Goal: Task Accomplishment & Management: Use online tool/utility

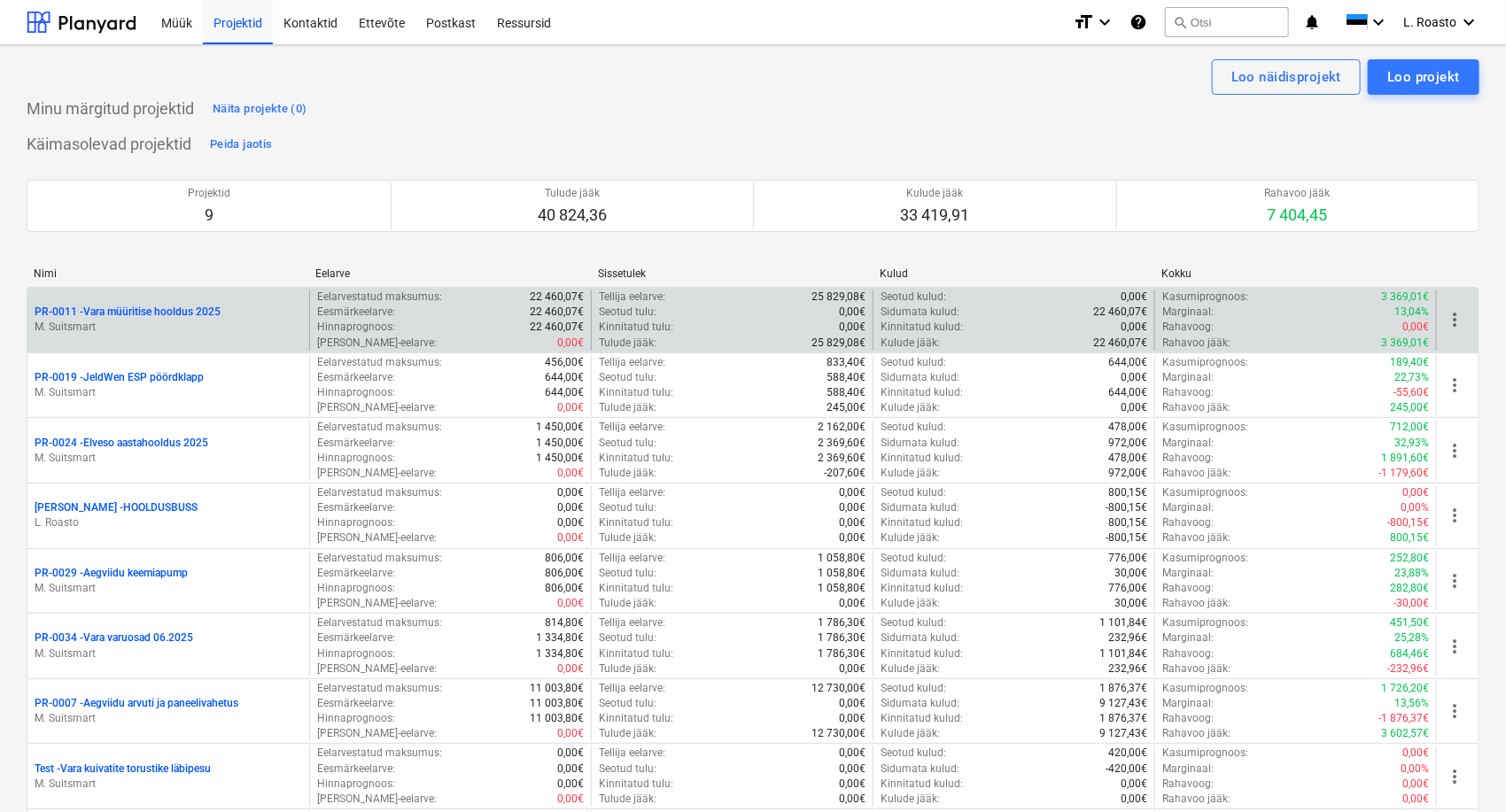
click at [188, 315] on p "PR-0011 - Vara müüritise hooldus 2025" at bounding box center [127, 313] width 186 height 15
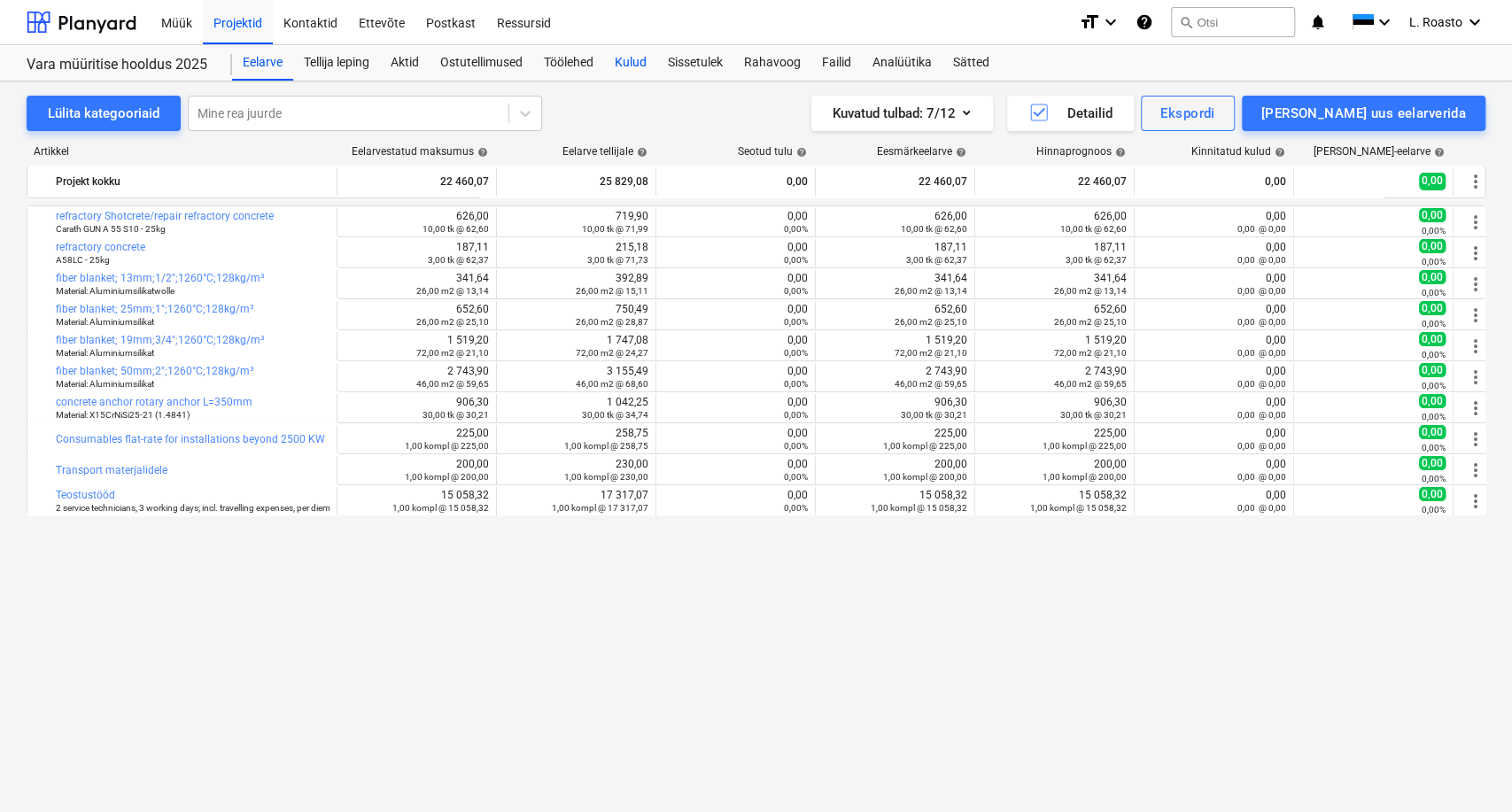
click at [645, 65] on div "Kulud" at bounding box center [631, 62] width 53 height 35
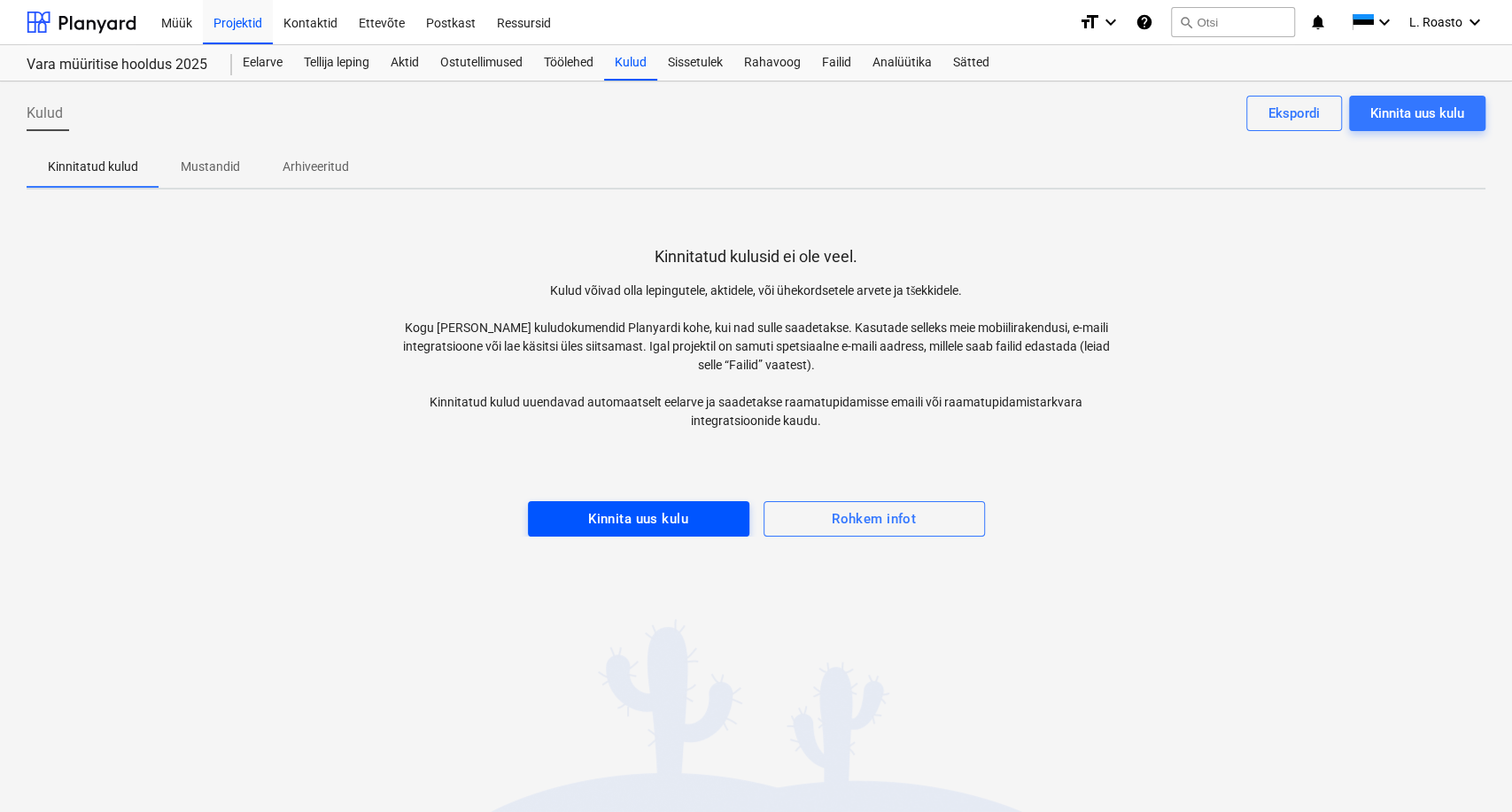
click at [658, 516] on div "Kinnita uus kulu" at bounding box center [637, 519] width 100 height 23
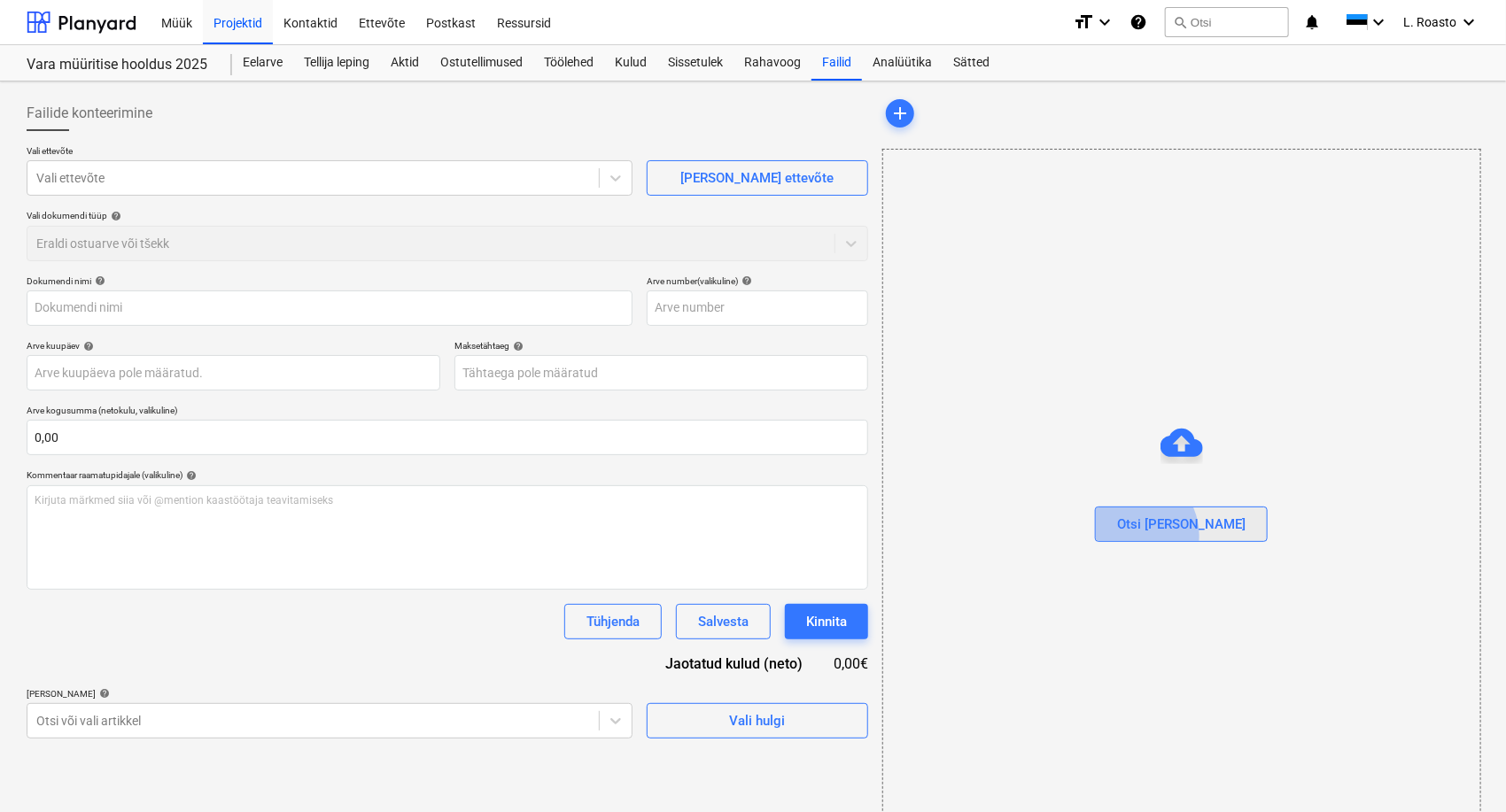
click at [1166, 535] on div "Otsi [PERSON_NAME]" at bounding box center [1181, 524] width 129 height 23
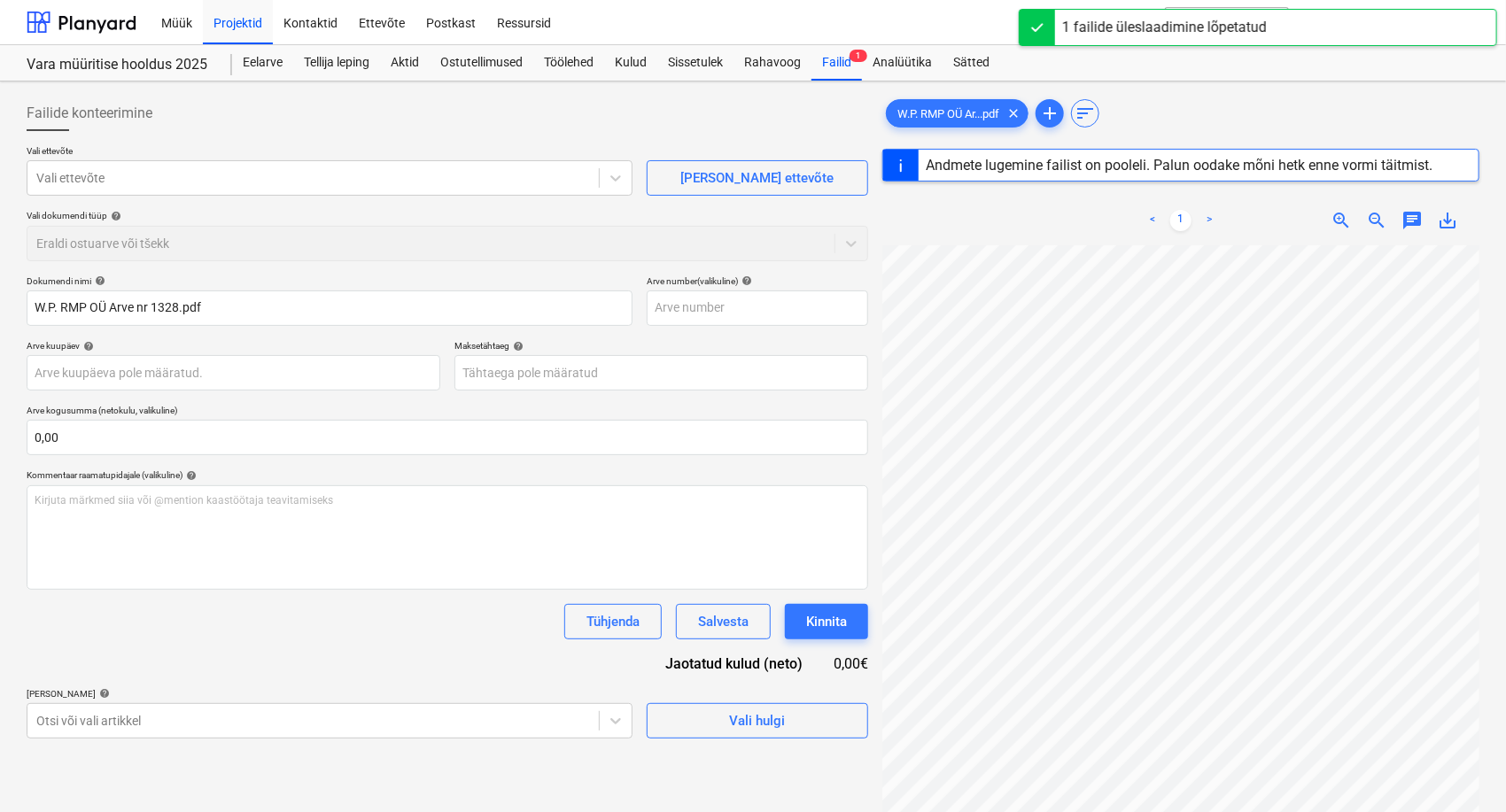
type input "1328"
type input "[DATE]"
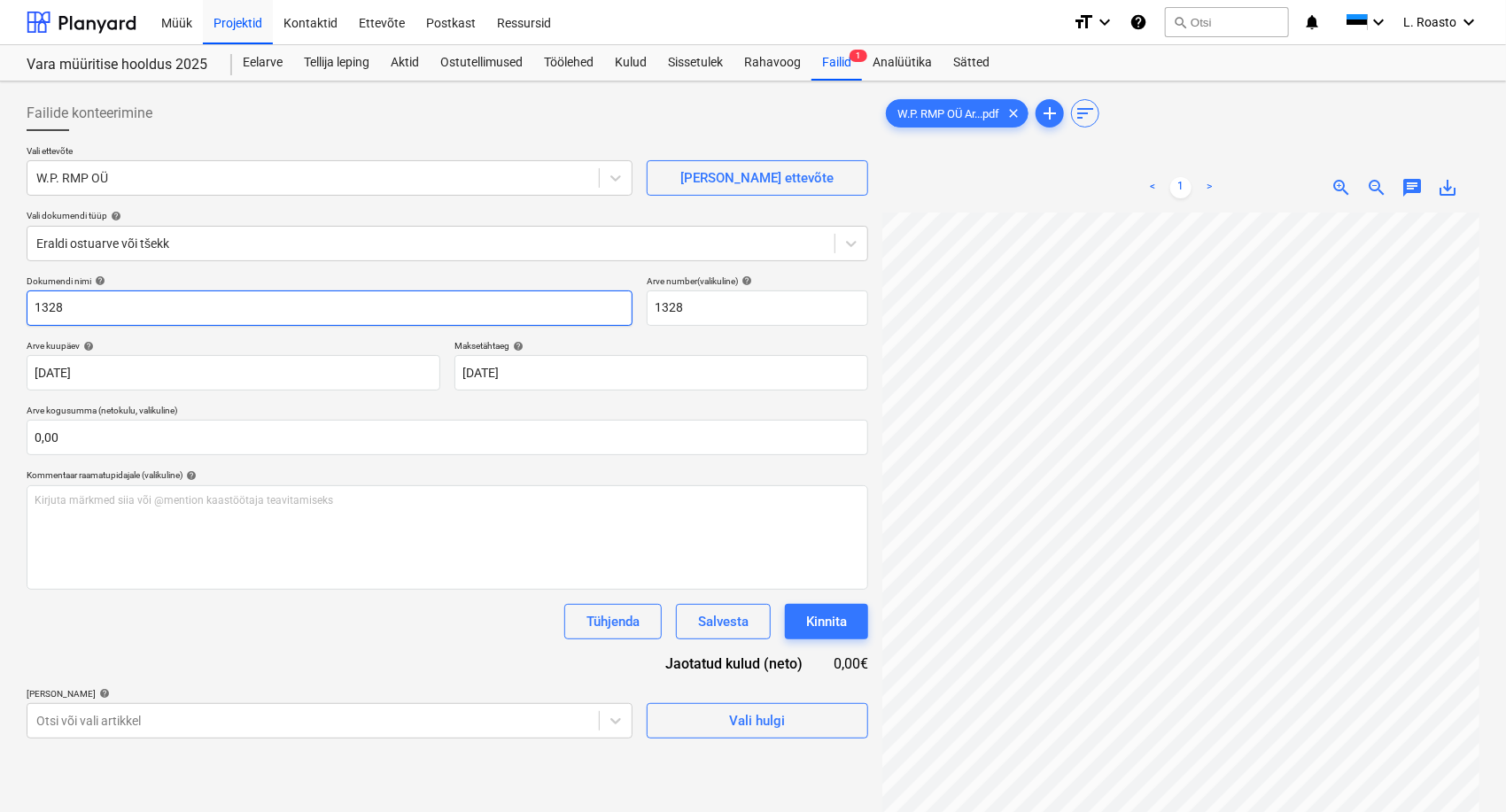
click at [30, 308] on input "1328" at bounding box center [330, 308] width 606 height 35
type input "W.P. RMP arve 1328"
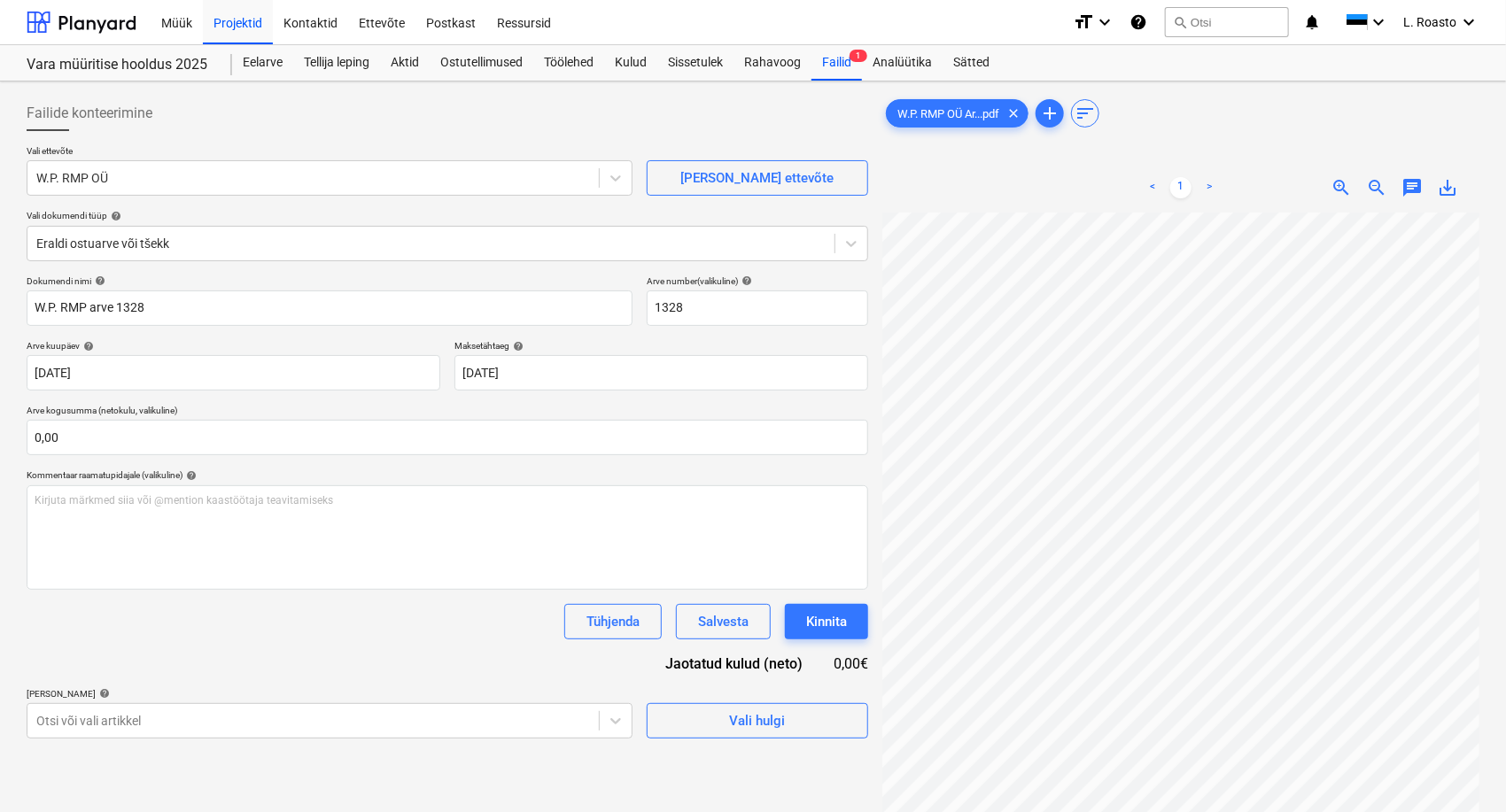
scroll to position [18, 71]
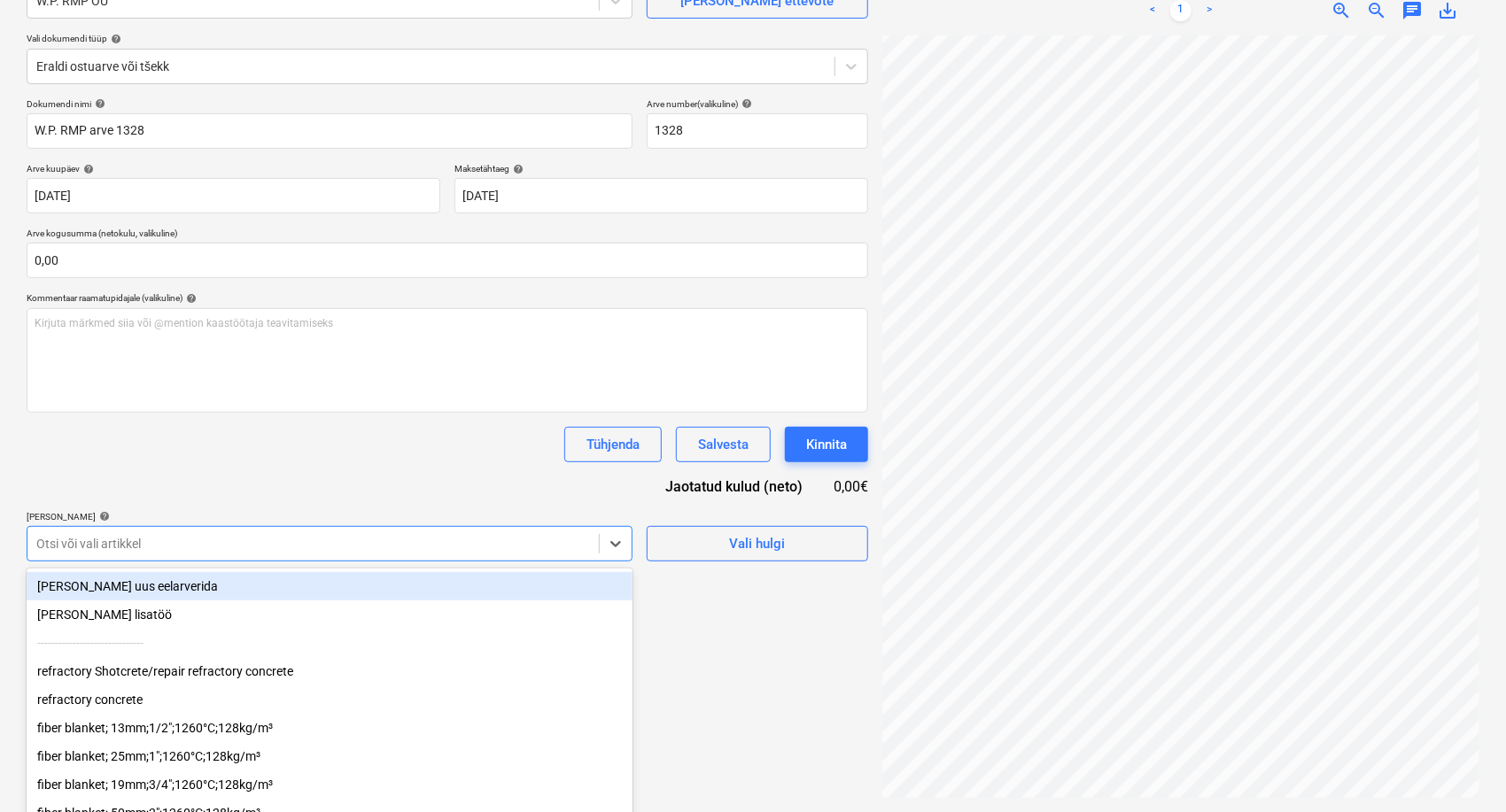
click at [454, 560] on body "Müük Projektid Kontaktid Ettevõte Postkast Ressursid format_size keyboard_arrow…" at bounding box center [753, 229] width 1506 height 812
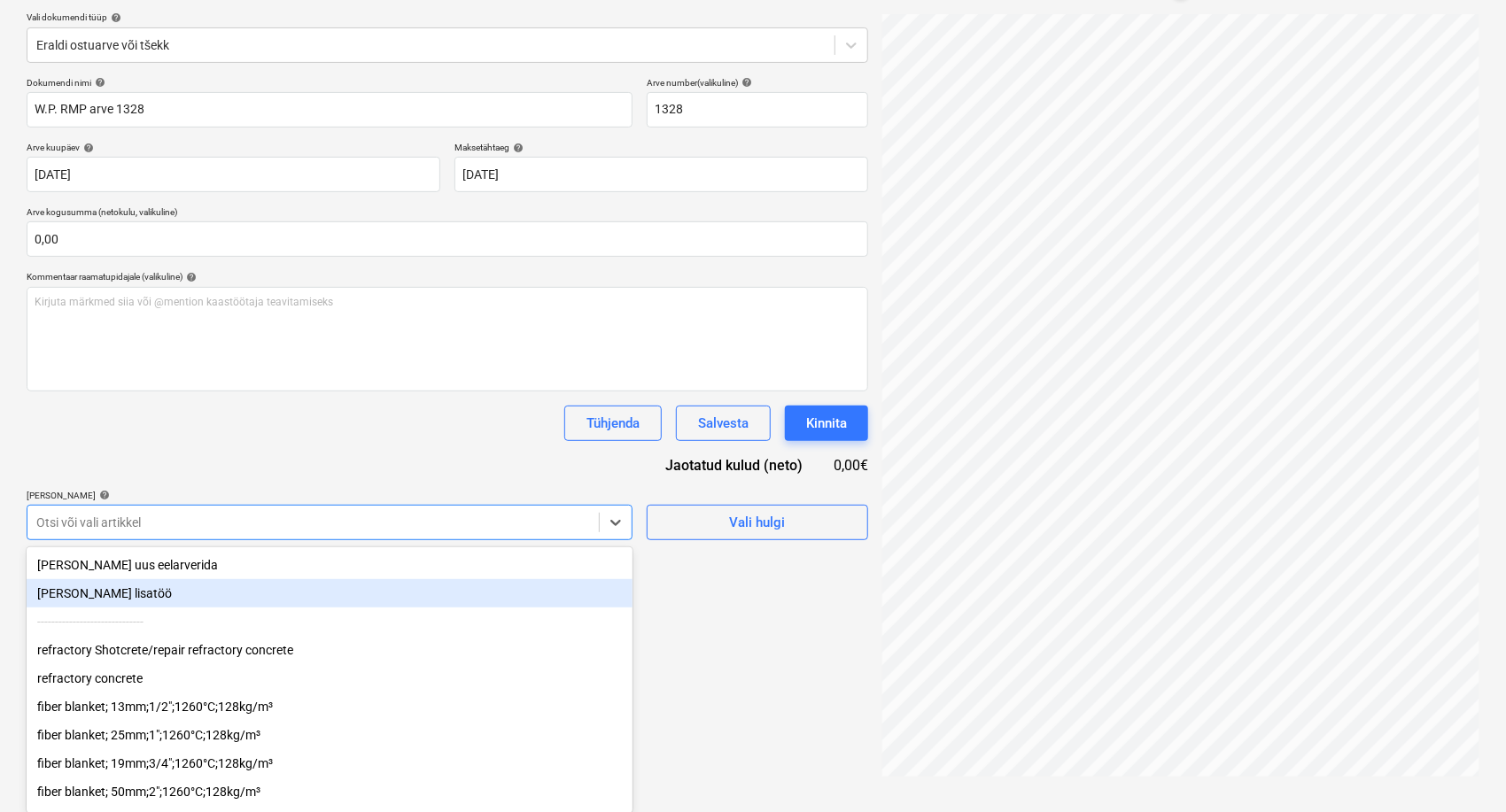
scroll to position [119, 0]
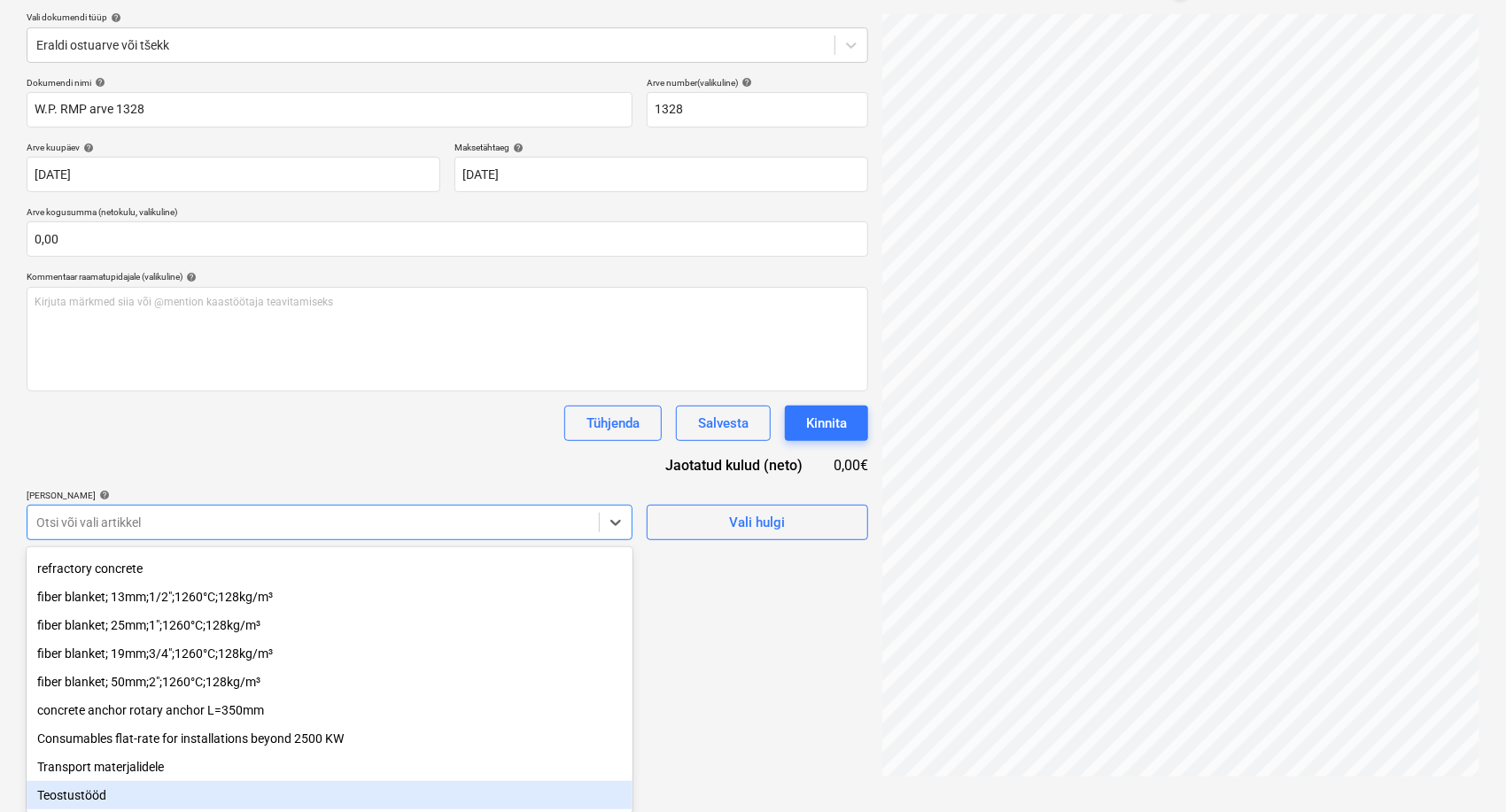
click at [208, 798] on div "Teostustööd" at bounding box center [330, 796] width 606 height 29
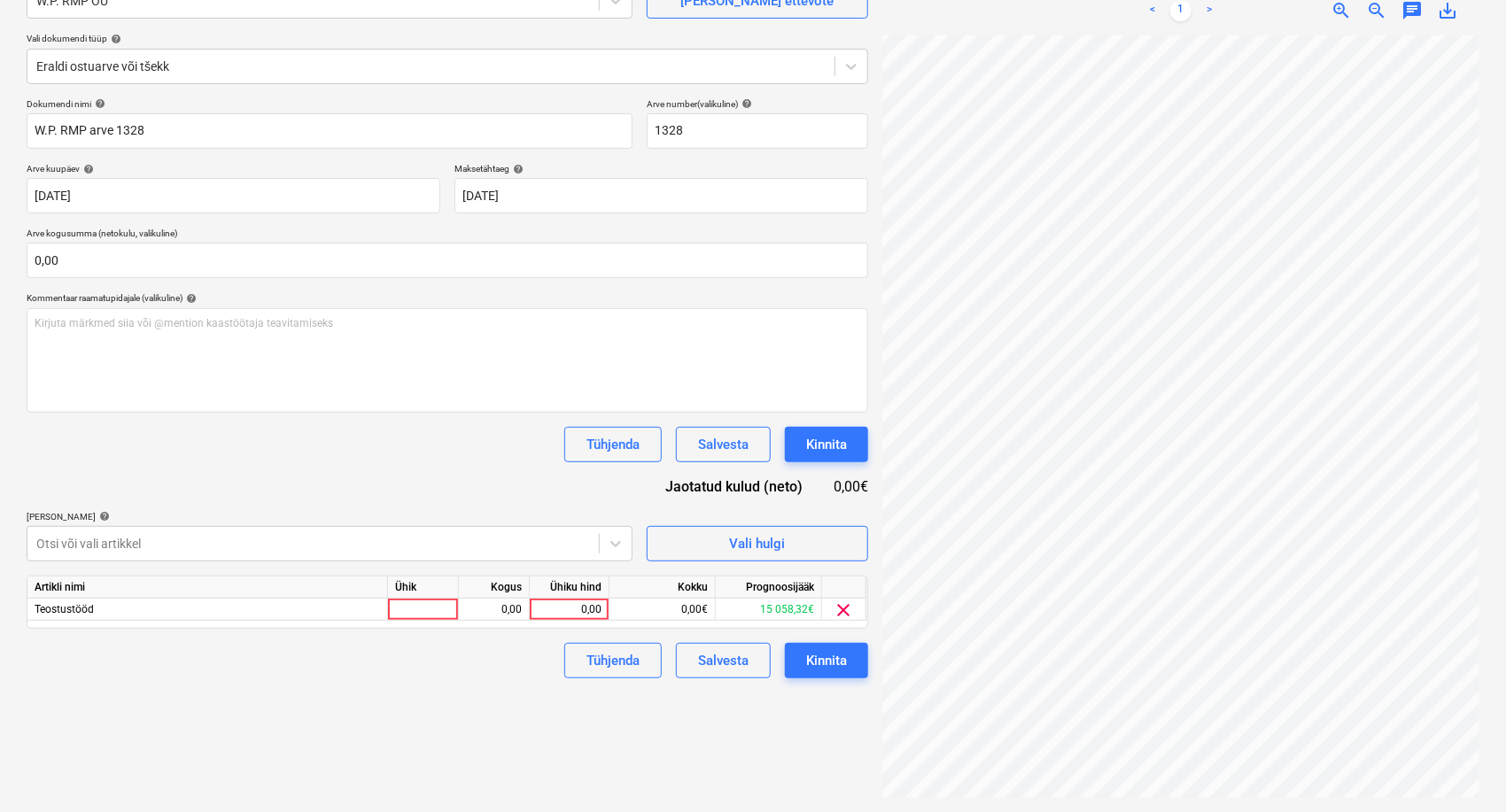
scroll to position [177, 0]
click at [489, 458] on div "Dokumendi nimi help W.P. RMP arve 1328 Arve number (valikuline) help 1328 Arve …" at bounding box center [447, 388] width 842 height 580
click at [844, 604] on span "clear" at bounding box center [845, 610] width 21 height 21
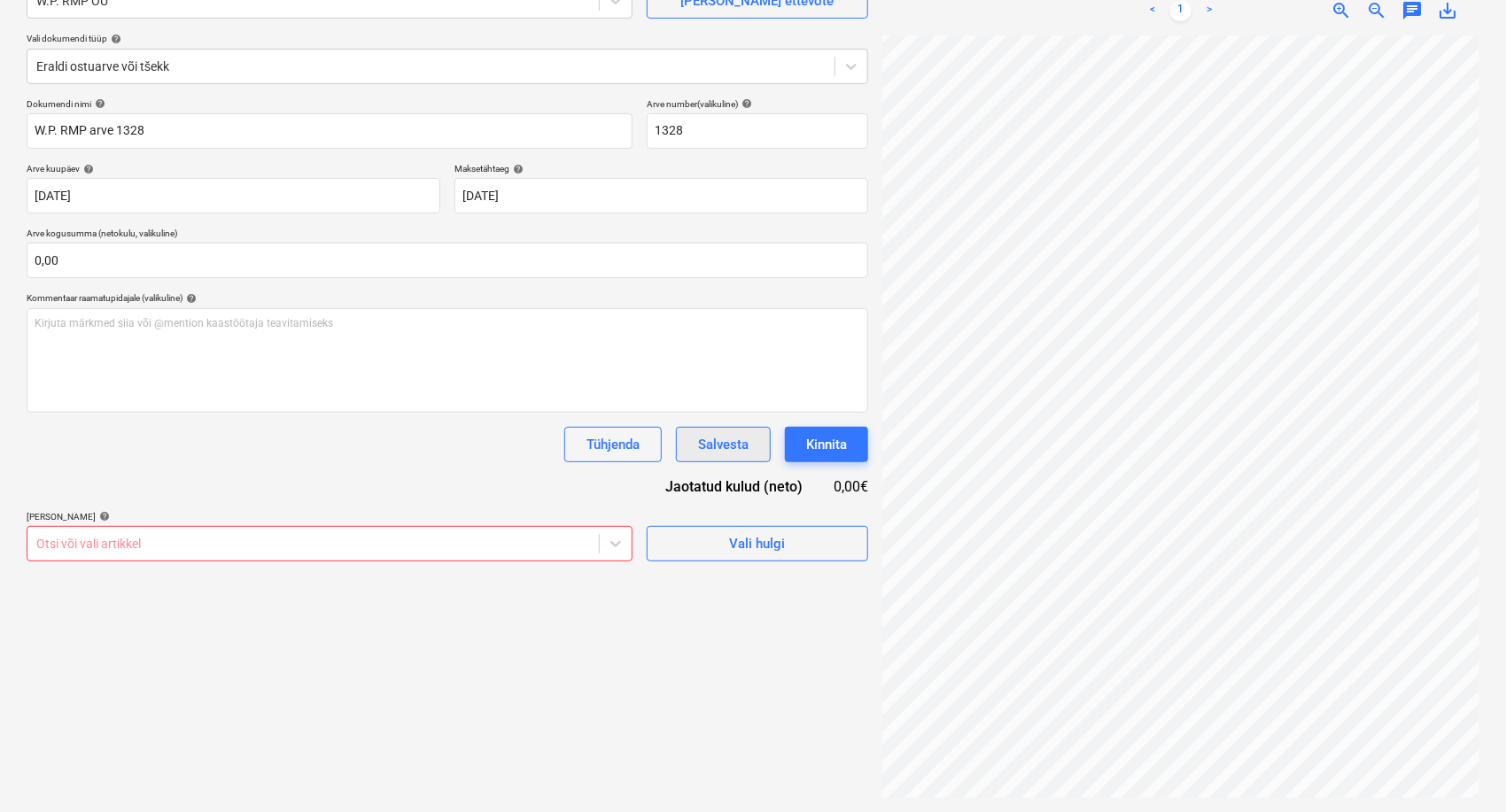
click at [733, 451] on div "Salvesta" at bounding box center [723, 445] width 51 height 23
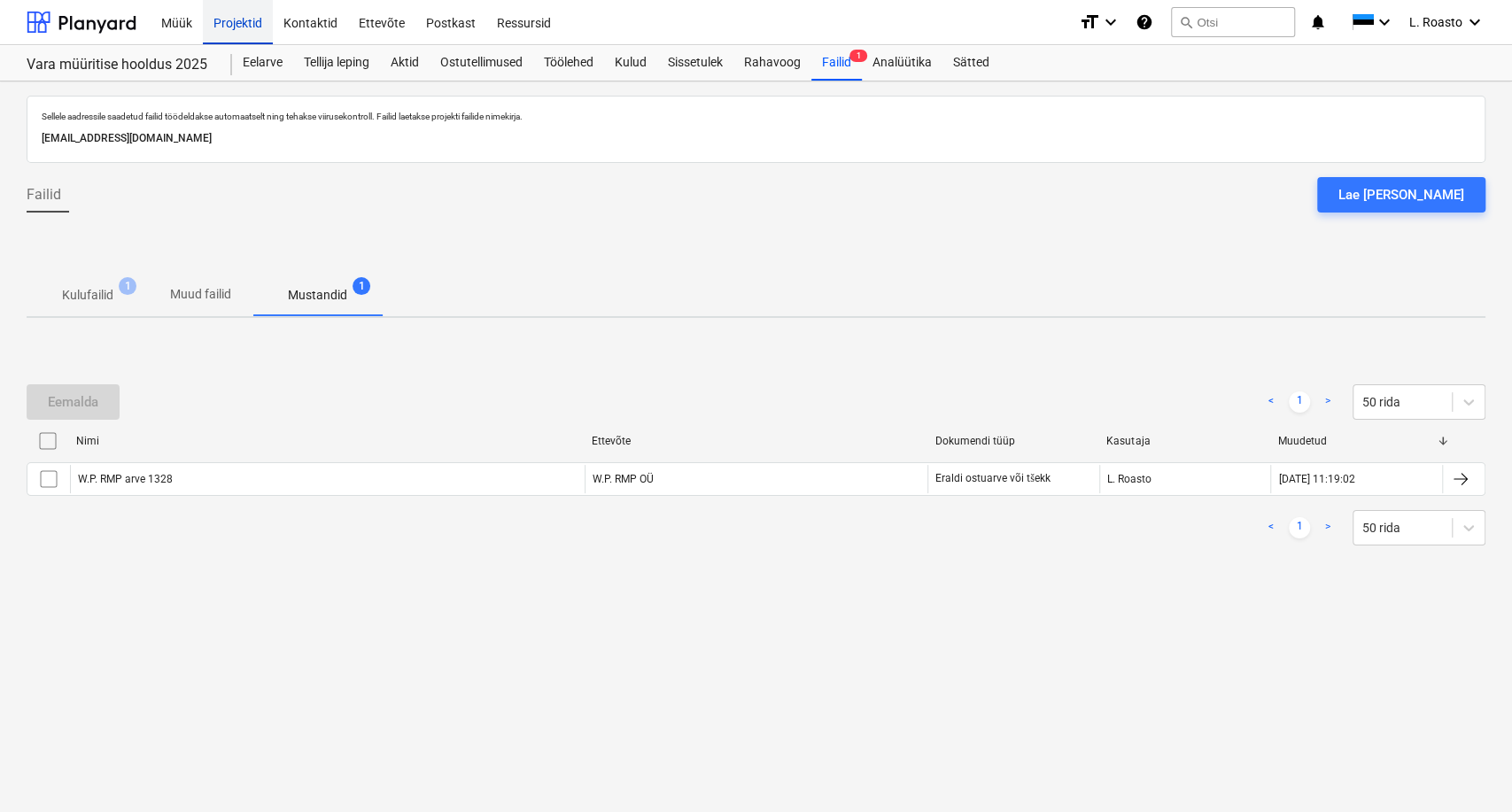
click at [232, 44] on div "Projektid" at bounding box center [237, 21] width 70 height 45
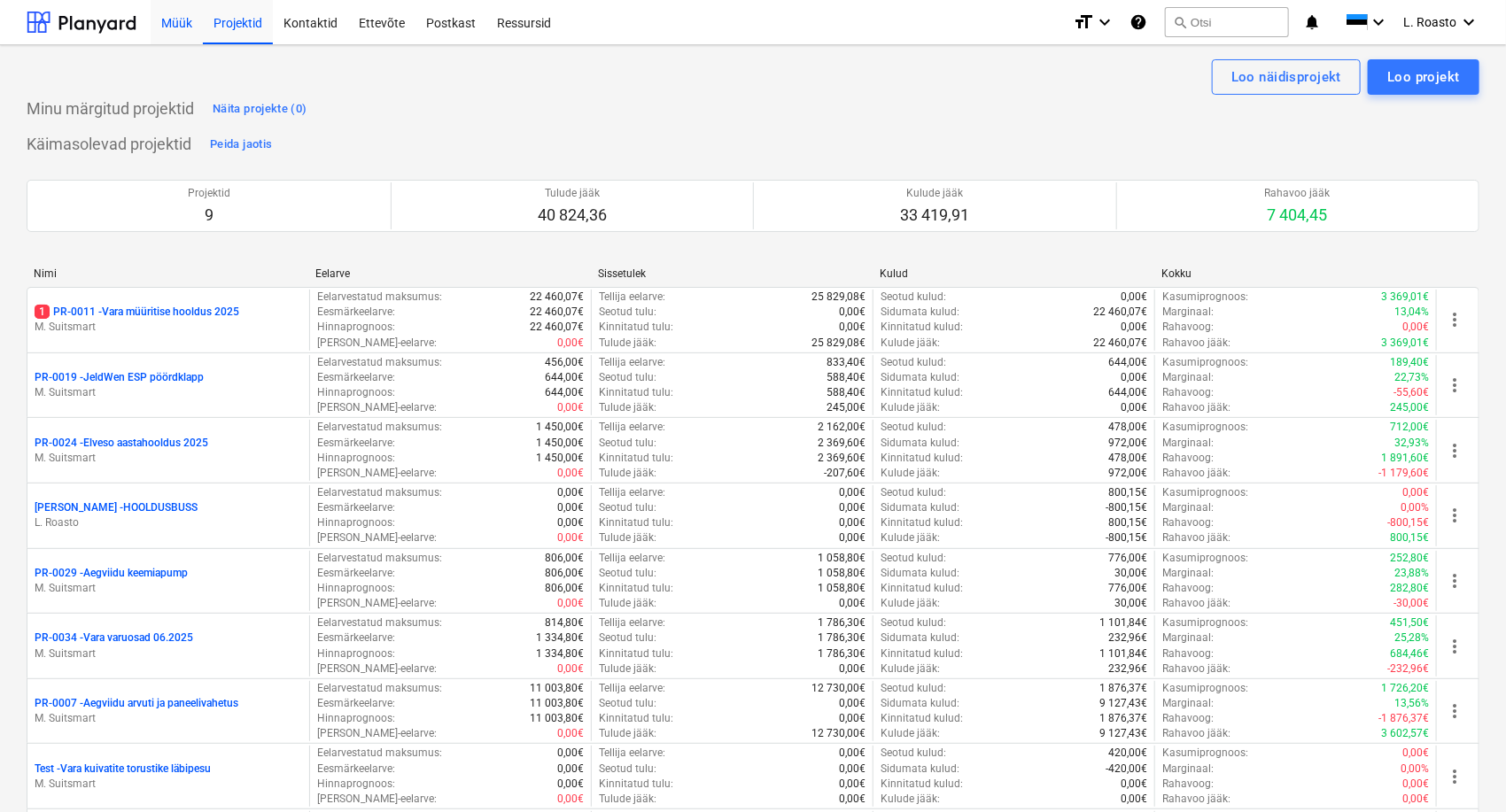
click at [178, 22] on div "Müük" at bounding box center [176, 21] width 52 height 45
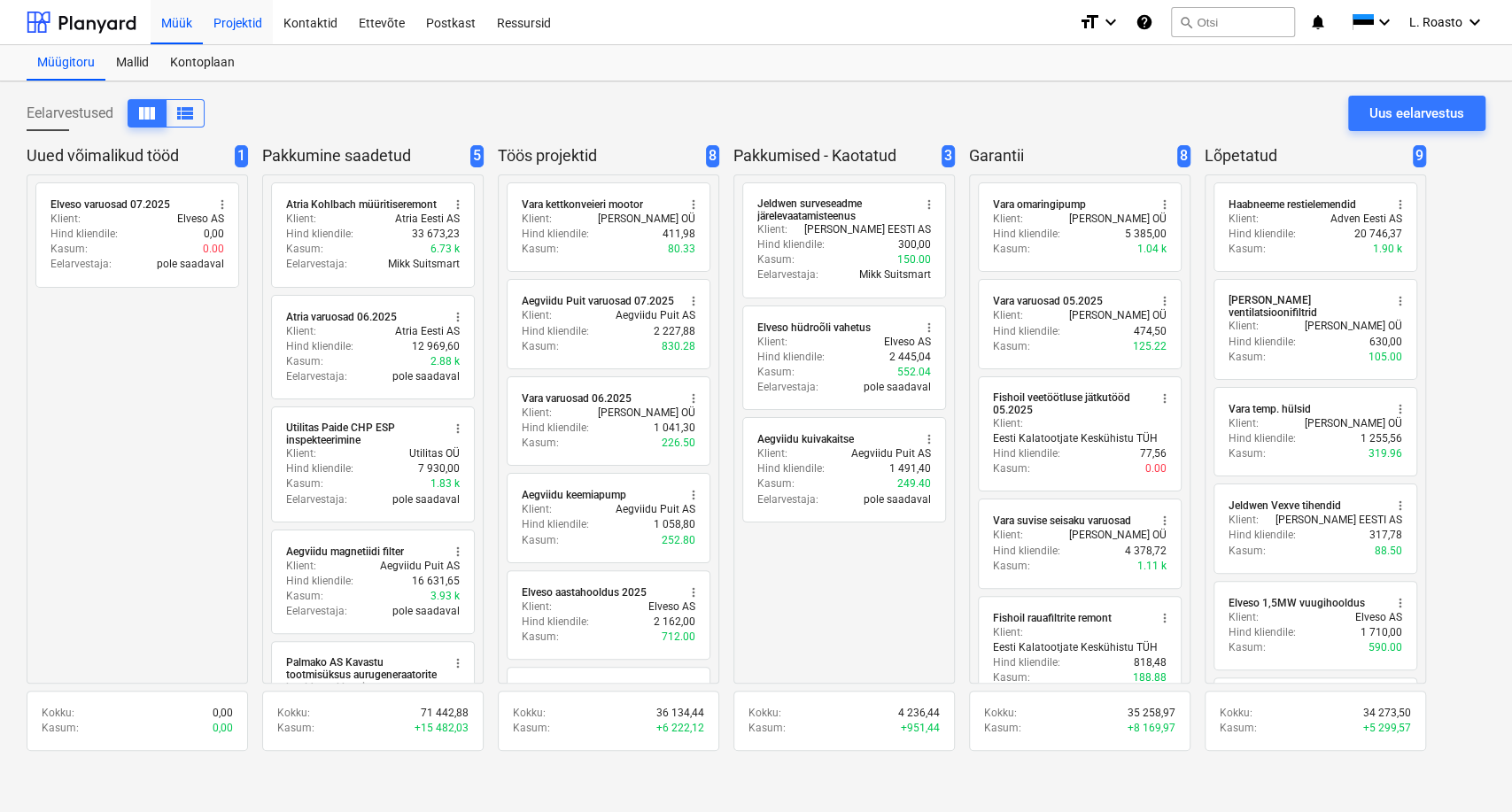
click at [220, 16] on div "Projektid" at bounding box center [237, 21] width 70 height 45
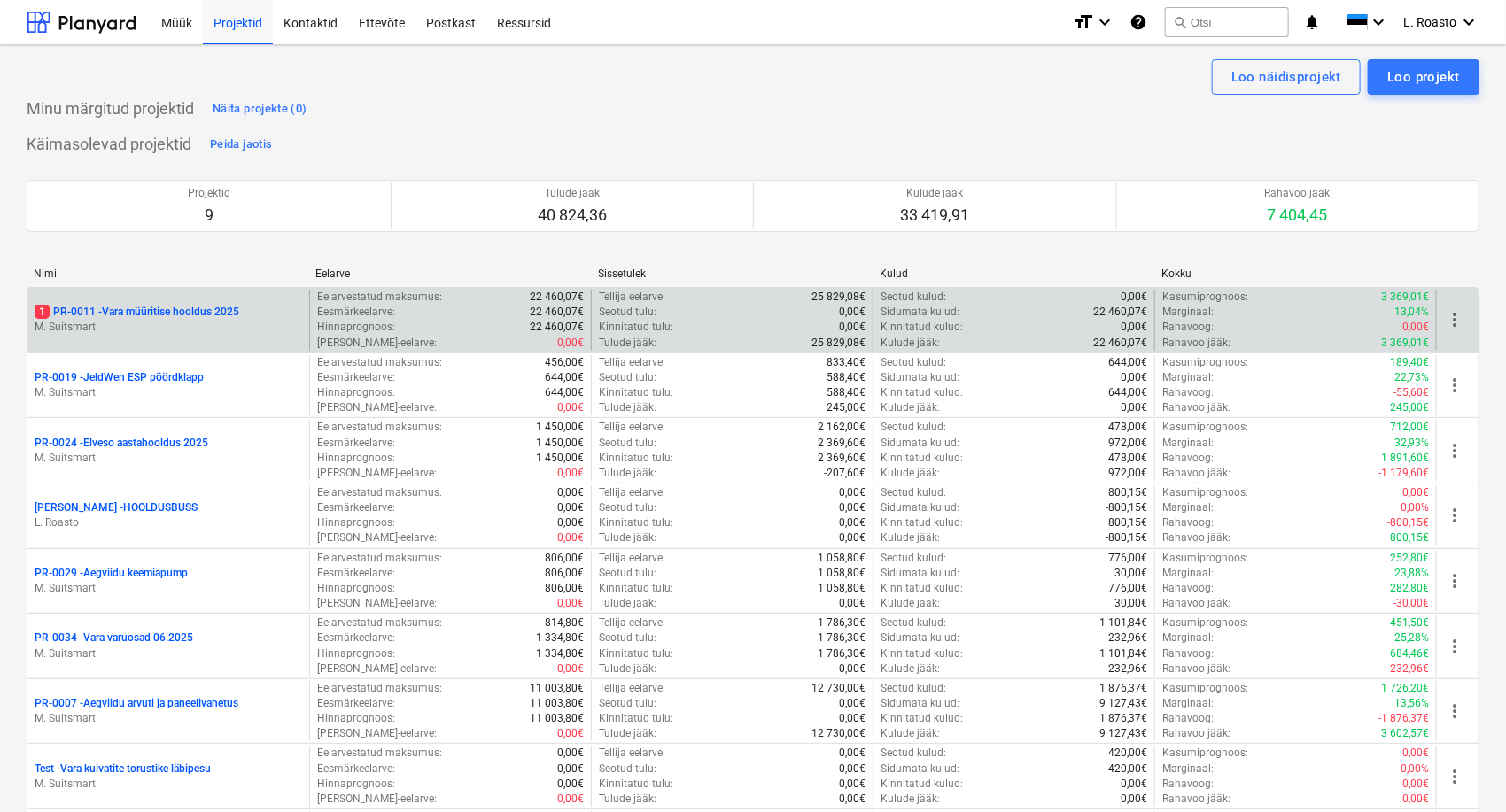
click at [152, 307] on p "1 PR-0011 - Vara müüritise hooldus 2025" at bounding box center [136, 313] width 205 height 15
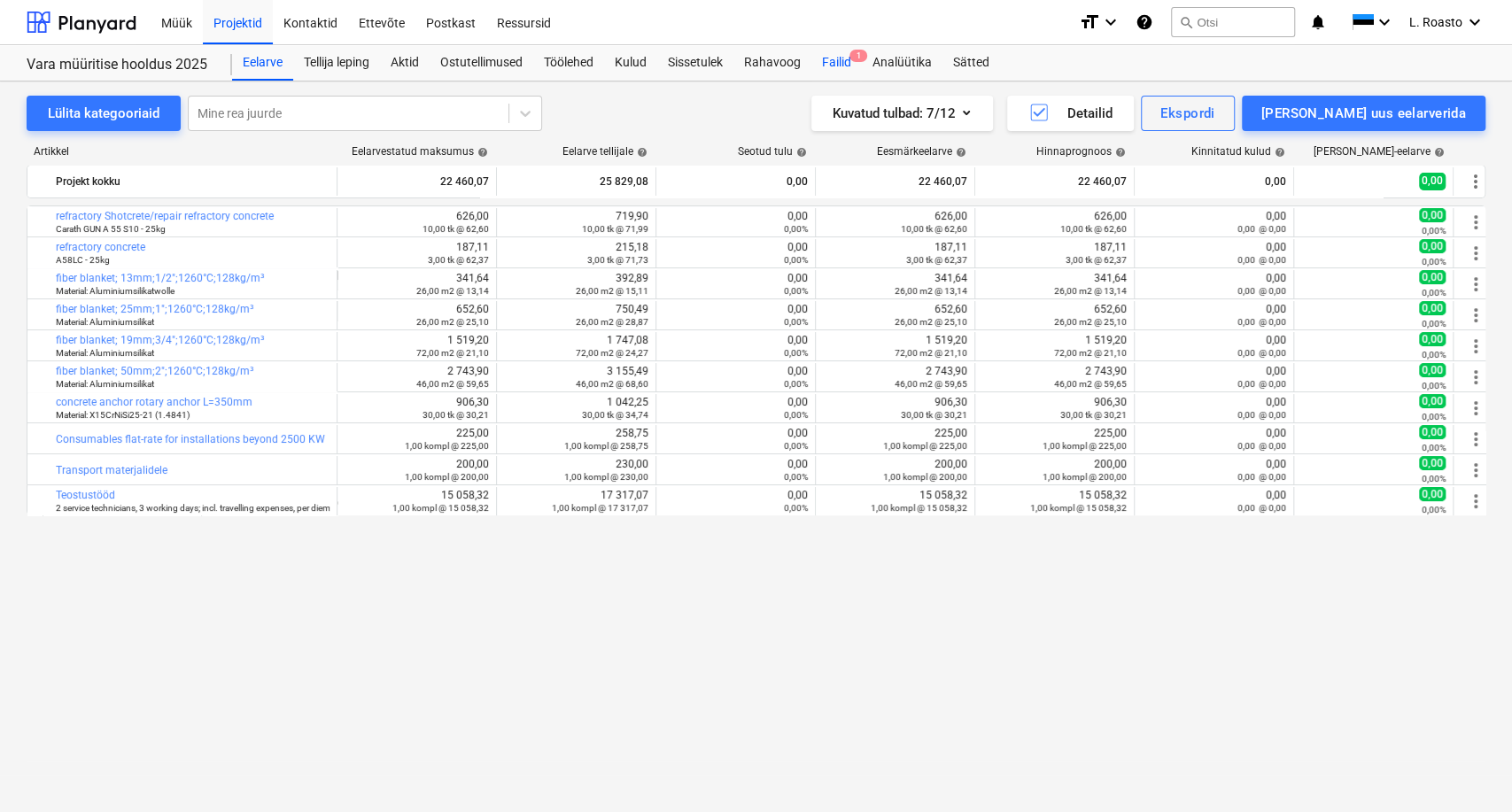
click at [843, 59] on div "Failid 1" at bounding box center [837, 62] width 50 height 35
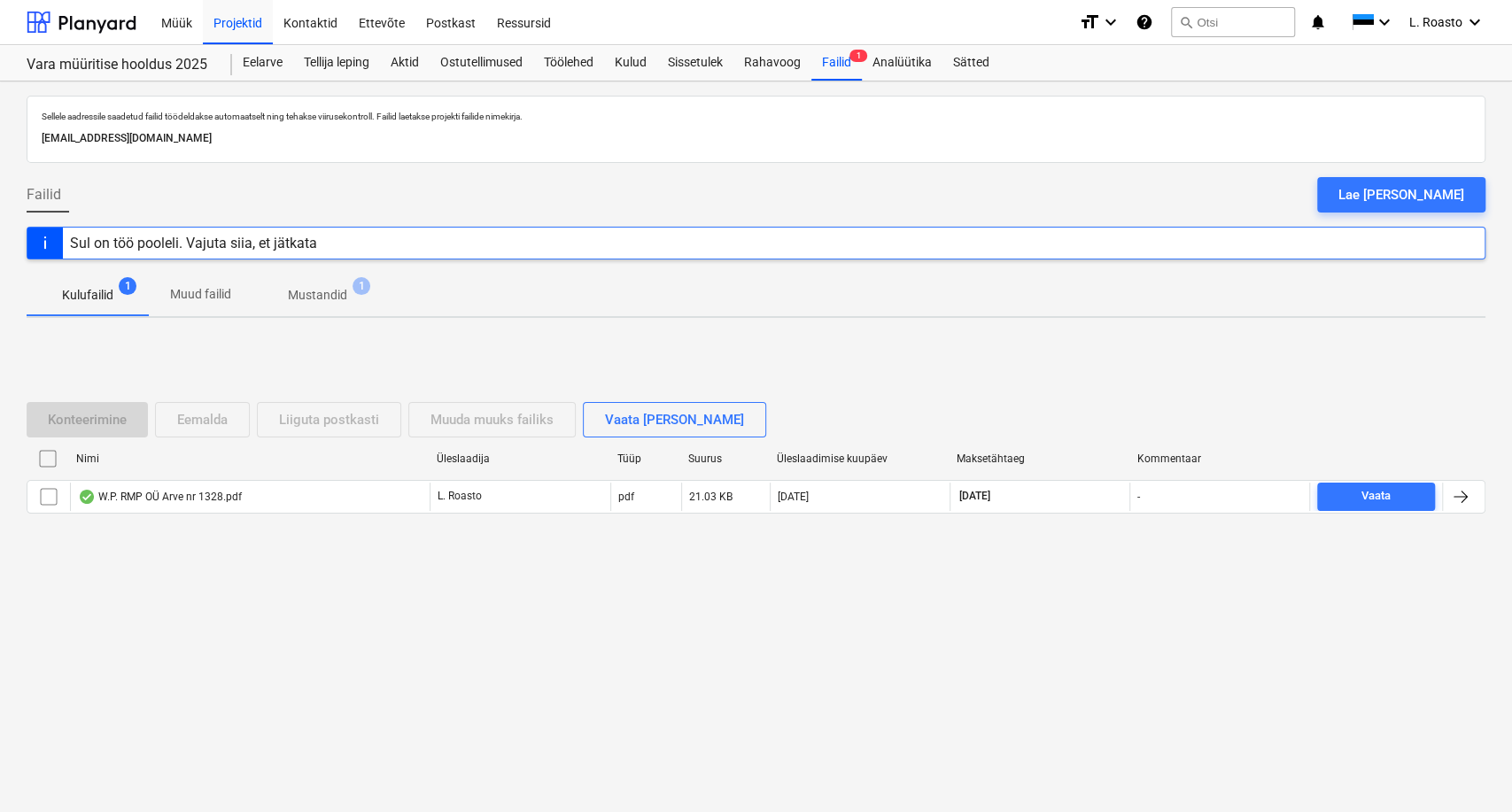
click at [318, 291] on p "Mustandid" at bounding box center [317, 295] width 59 height 19
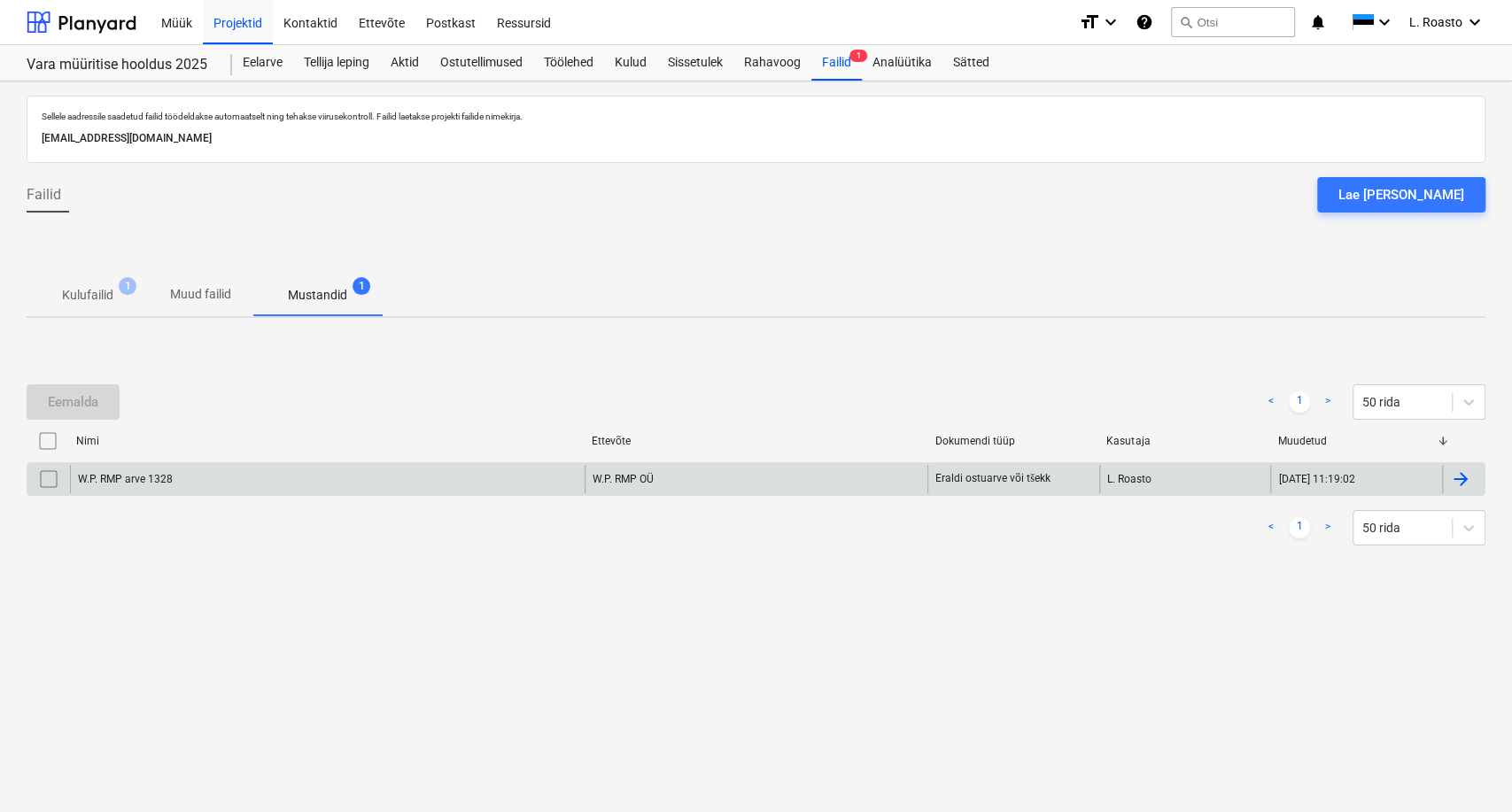
click at [1479, 484] on div at bounding box center [1462, 479] width 43 height 29
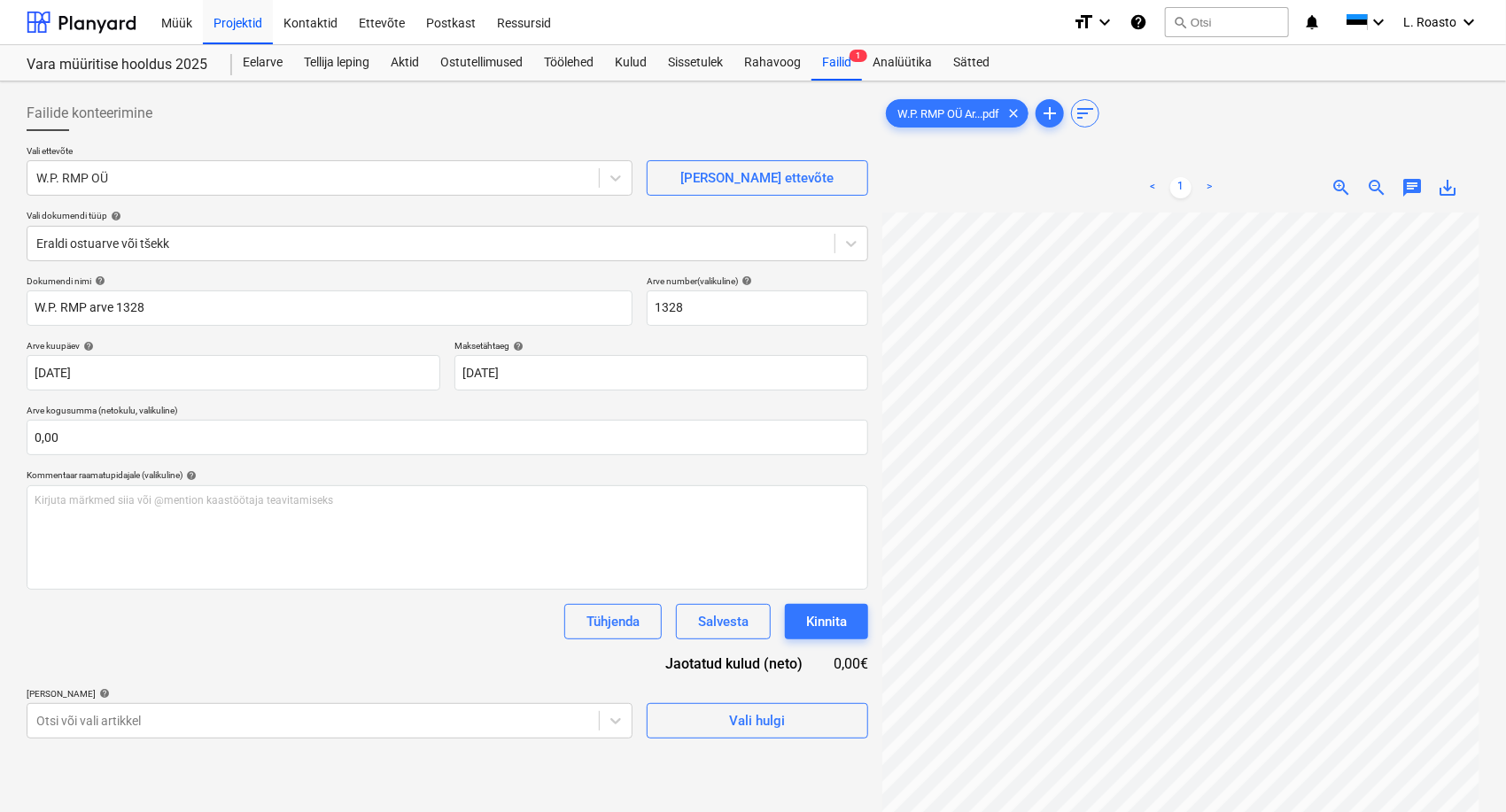
scroll to position [35, 71]
click at [323, 718] on body "Müük Projektid Kontaktid Ettevõte Postkast Ressursid format_size keyboard_arrow…" at bounding box center [753, 406] width 1506 height 812
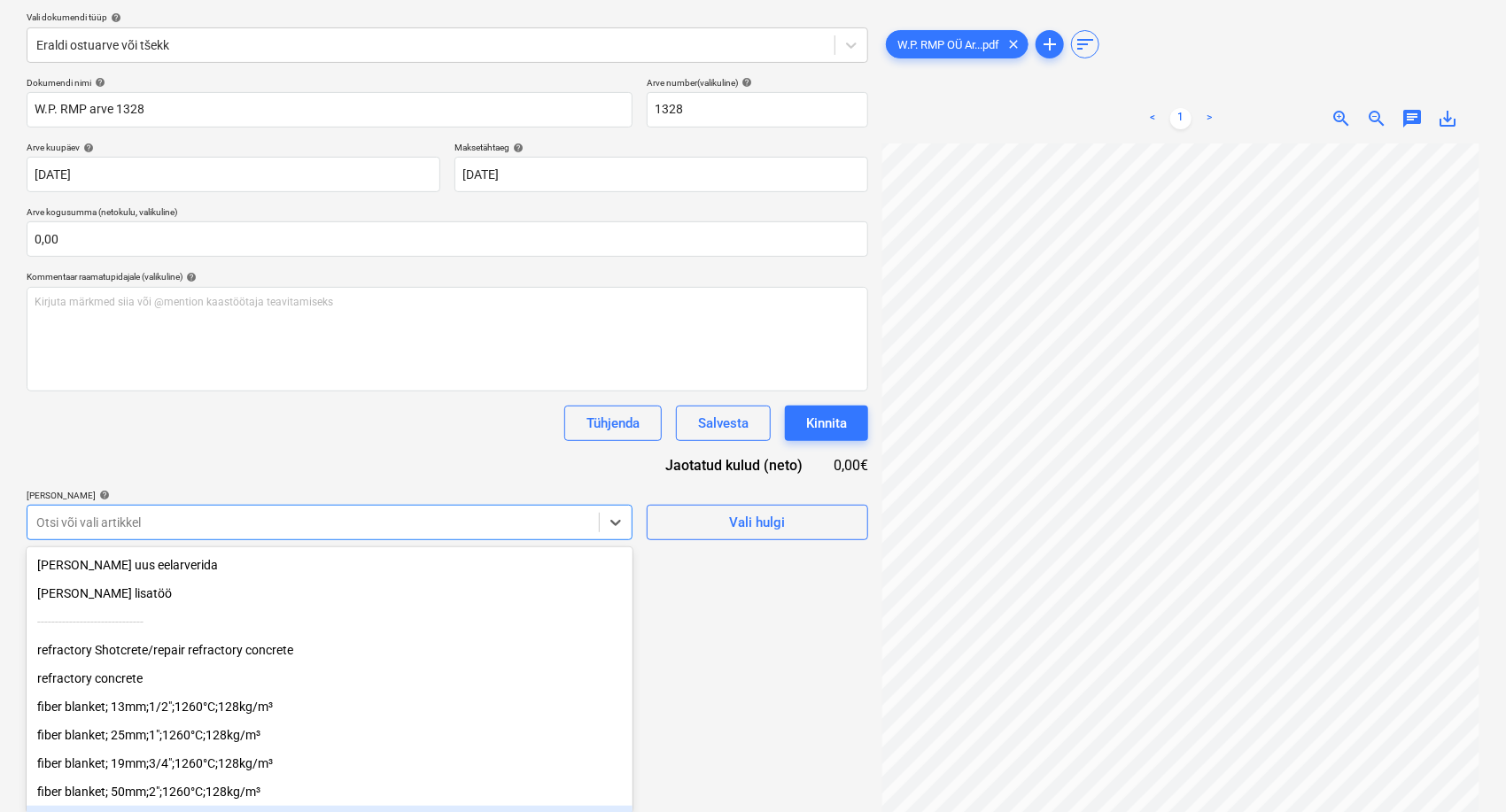
scroll to position [119, 0]
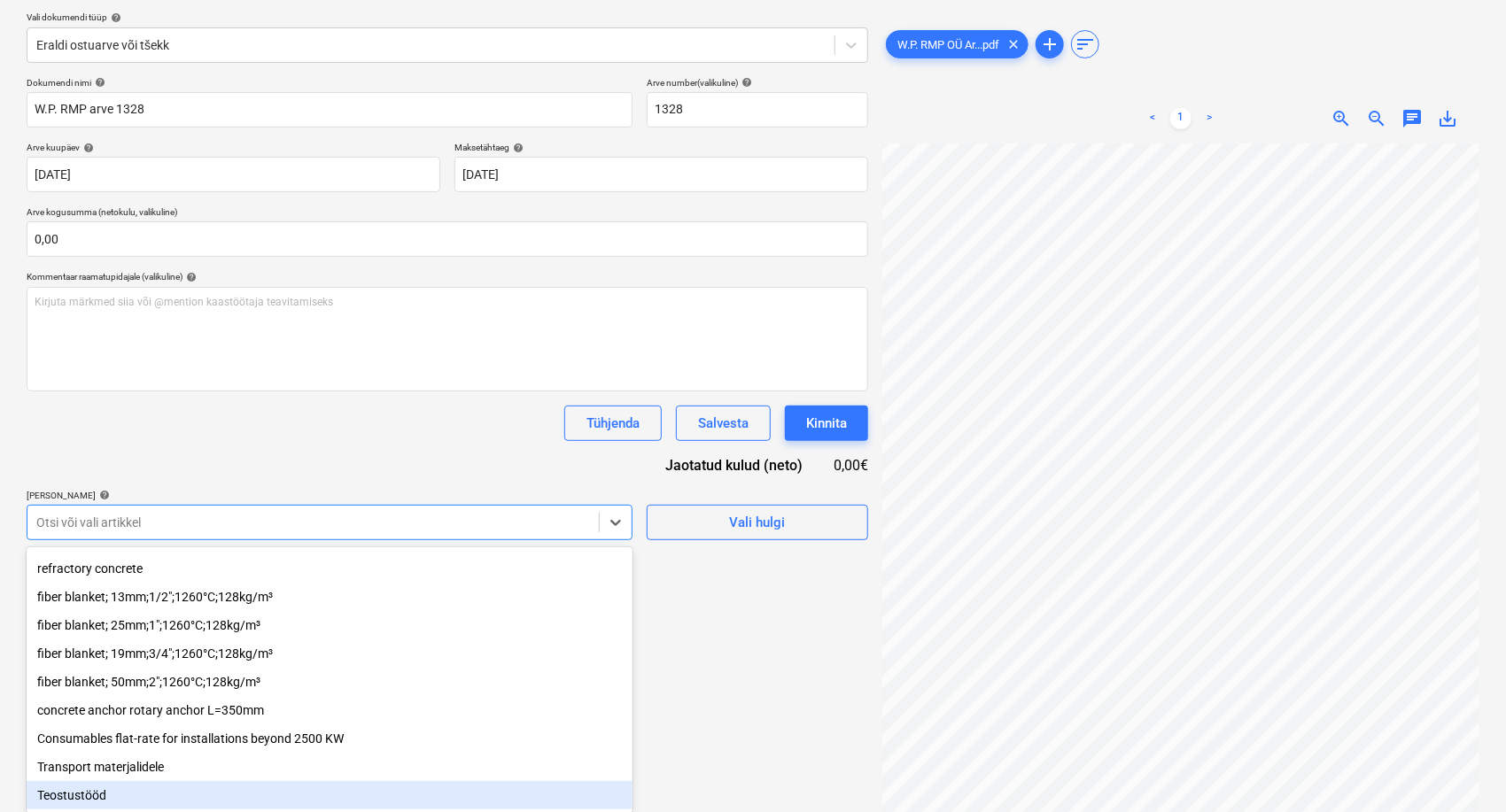
click at [84, 796] on div "Teostustööd" at bounding box center [330, 796] width 606 height 29
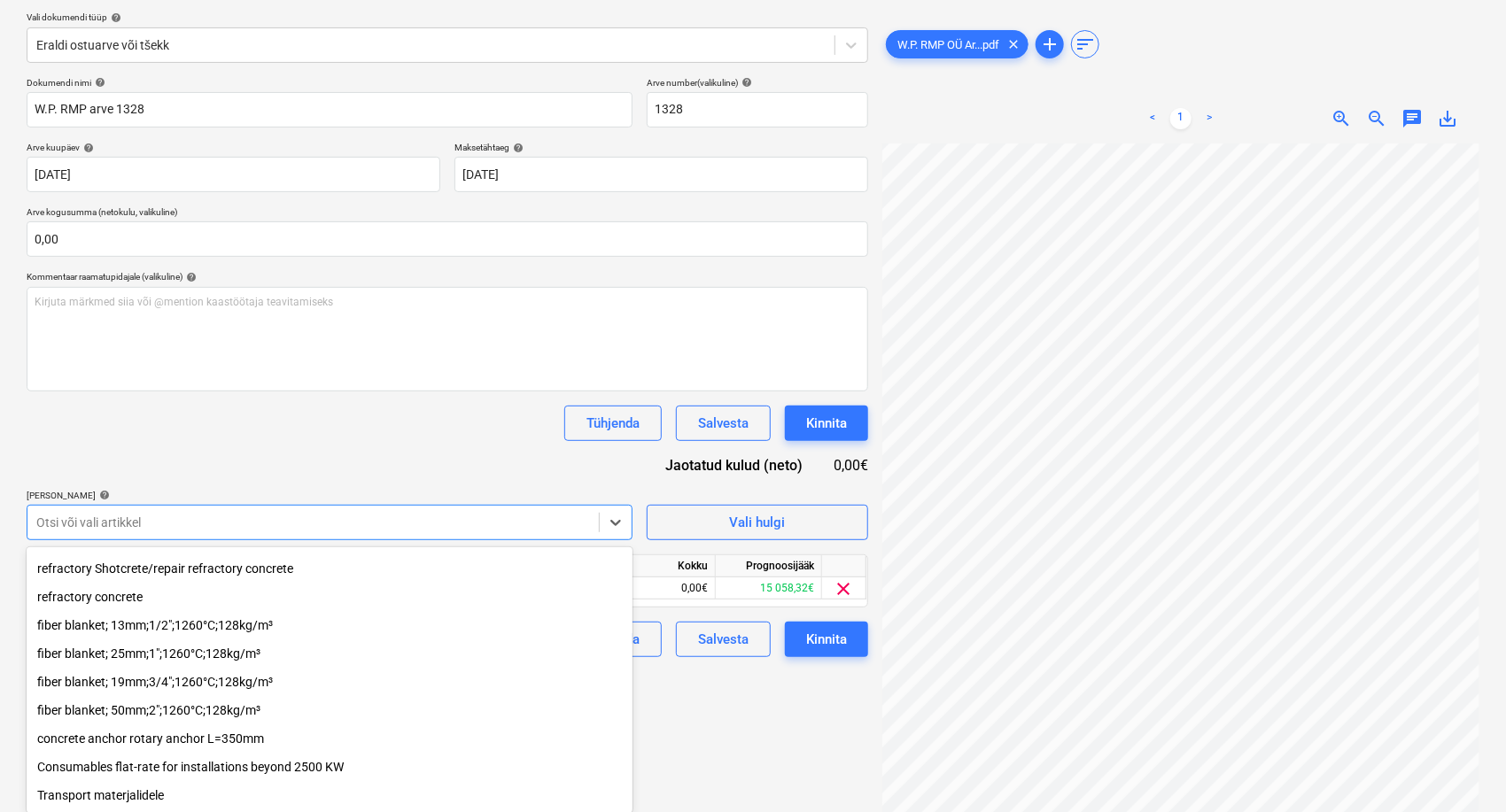
scroll to position [91, 0]
click at [227, 477] on div "Dokumendi nimi help W.P. RMP arve 1328 Arve number (valikuline) help 1328 Arve …" at bounding box center [447, 367] width 842 height 580
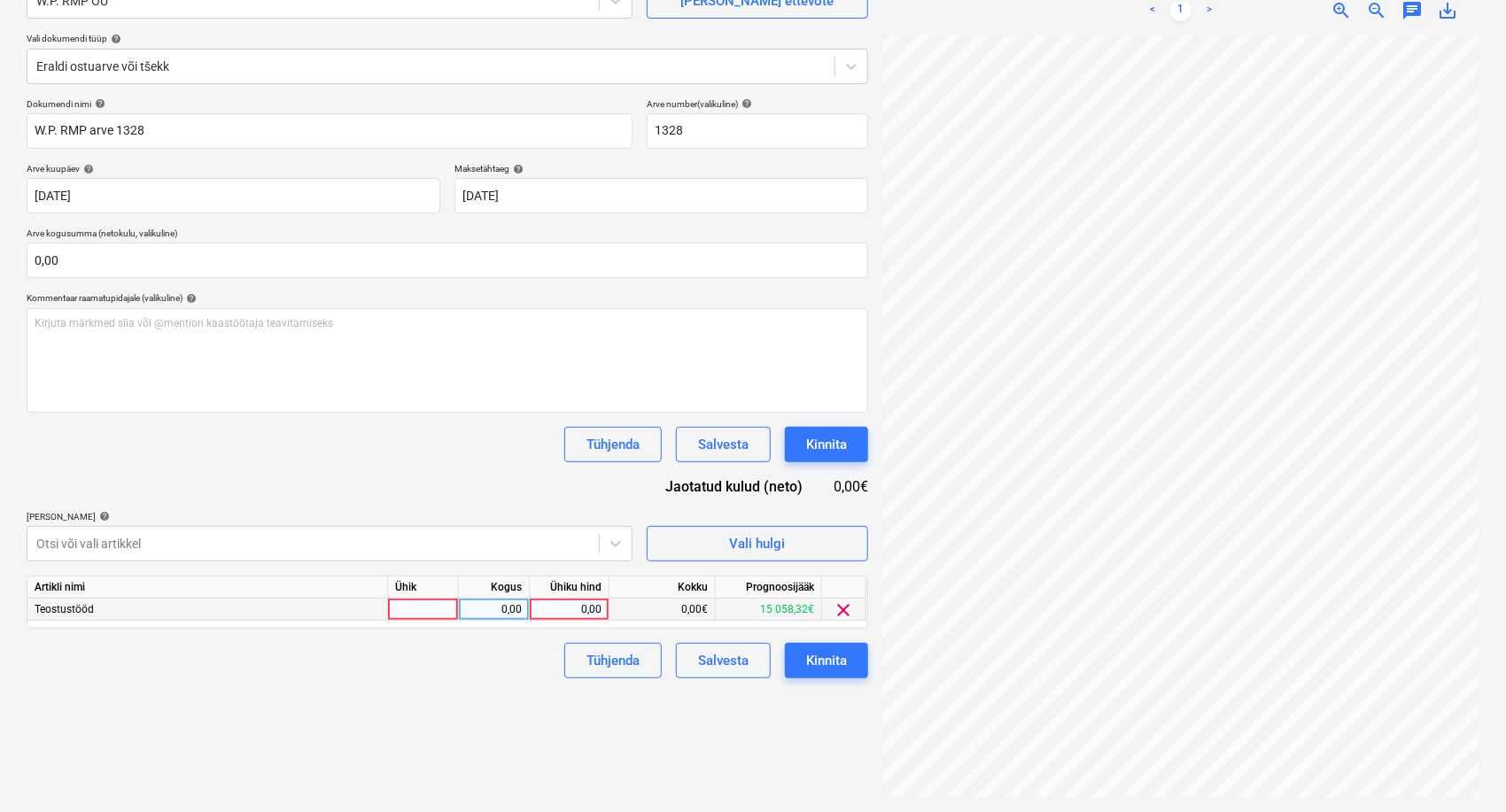
click at [567, 613] on div "0,00" at bounding box center [569, 609] width 65 height 22
type input "430"
click at [539, 785] on div "Failide konteerimine Vali ettevõte W.P. RMP OÜ [PERSON_NAME] uus ettevõte Vali …" at bounding box center [447, 358] width 856 height 894
click at [825, 666] on div "Kinnita" at bounding box center [826, 660] width 41 height 23
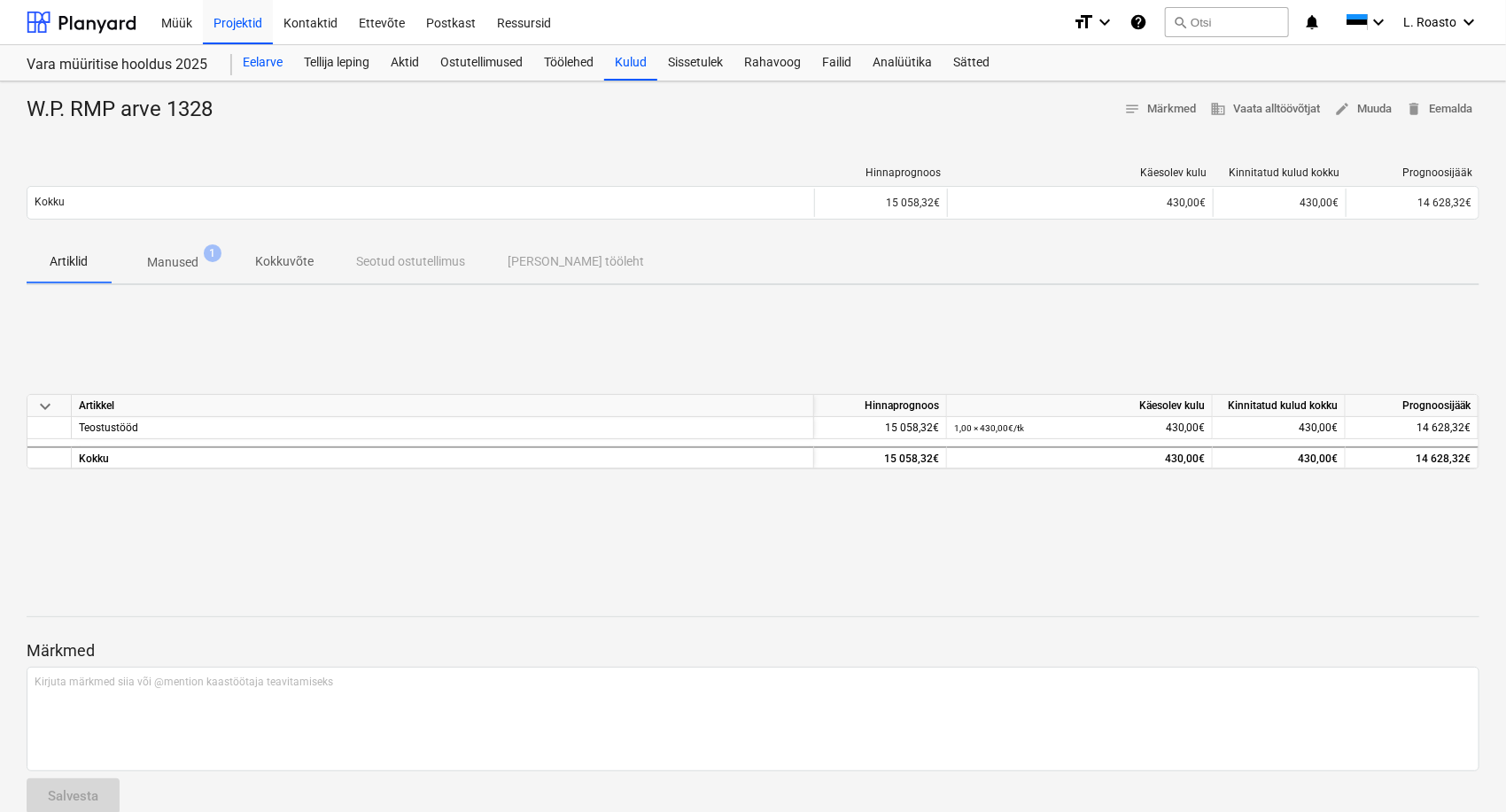
click at [275, 68] on div "Eelarve" at bounding box center [263, 62] width 61 height 35
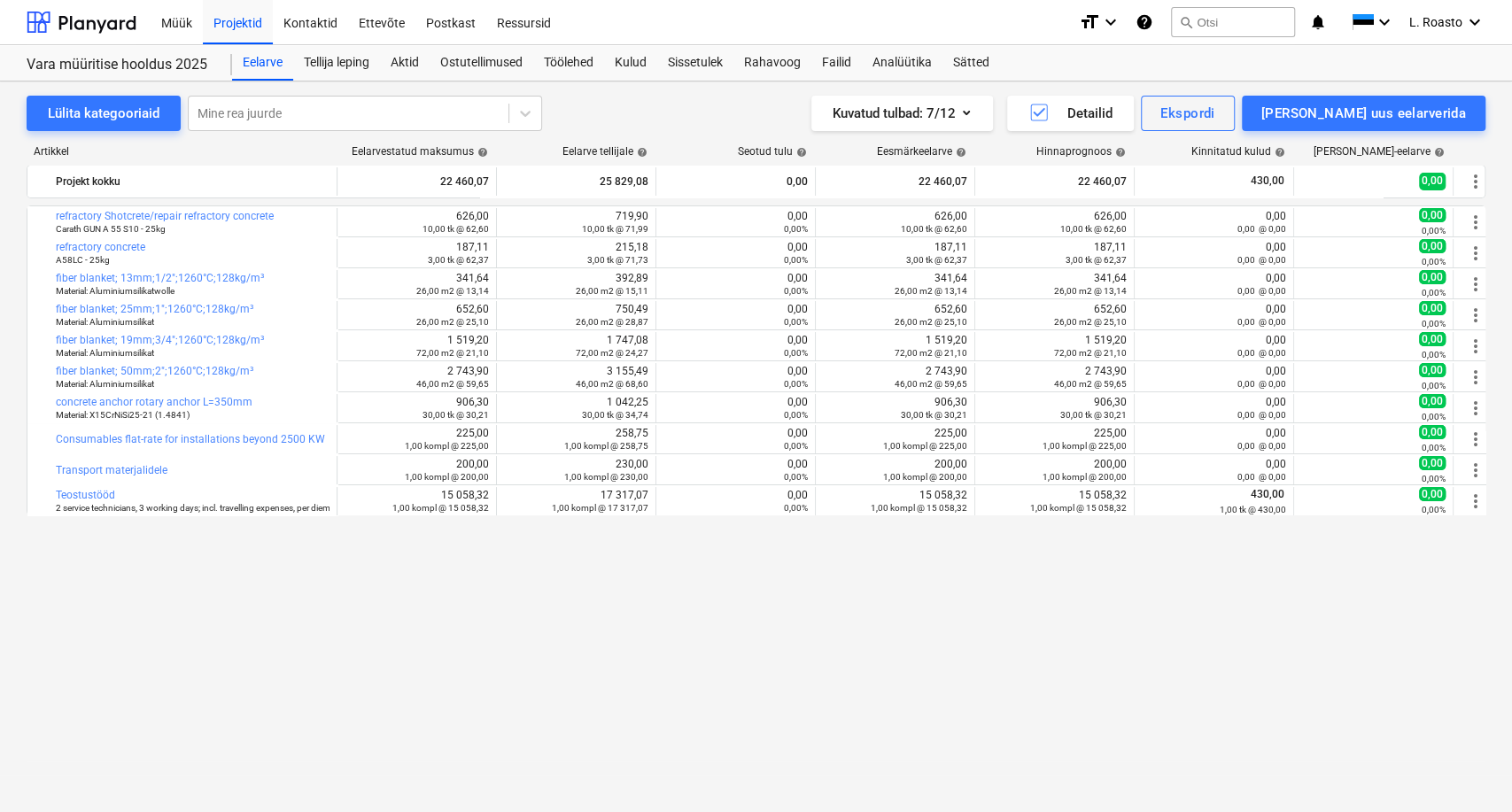
click at [131, 641] on div "bar_chart refractory Shotcrete/repair refractory concrete Carath GUN A 55 S10 -…" at bounding box center [756, 473] width 1459 height 535
click at [290, 65] on div "Eelarve" at bounding box center [263, 62] width 61 height 35
click at [1457, 19] on span "L. Roasto" at bounding box center [1436, 22] width 53 height 14
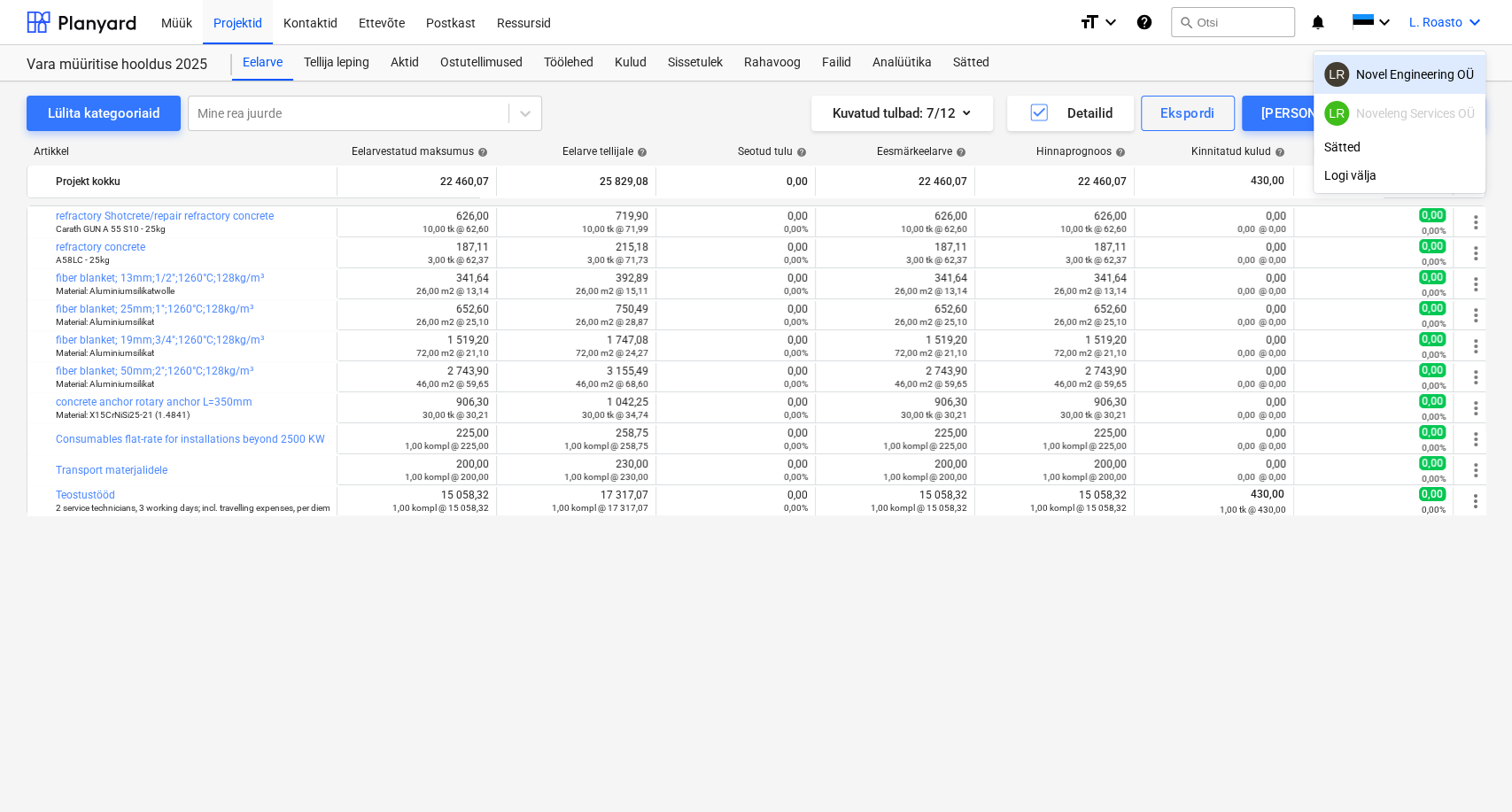
click at [1445, 81] on div "LR Novel Engineering OÜ" at bounding box center [1400, 74] width 151 height 25
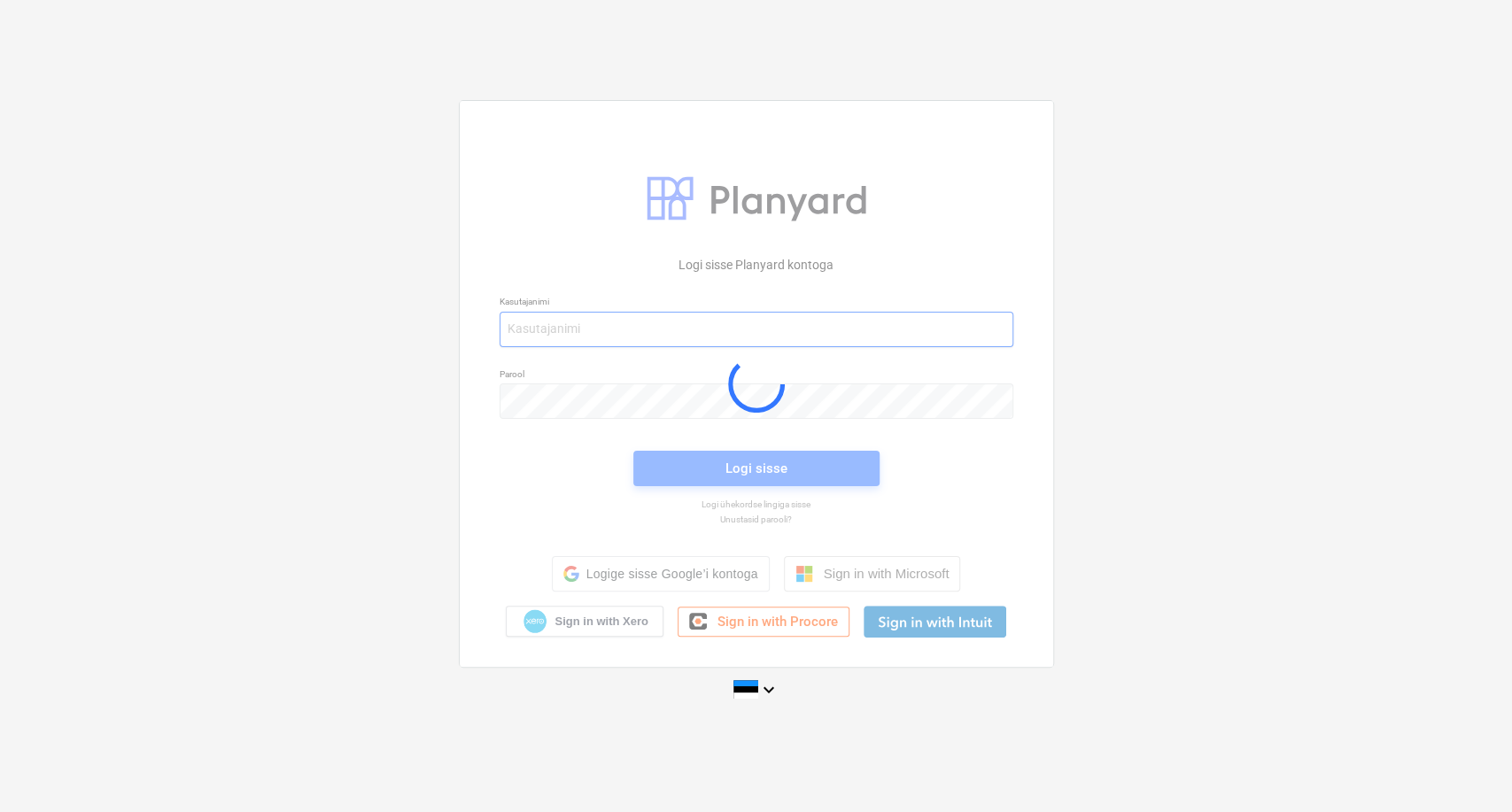
type input "[EMAIL_ADDRESS][DOMAIN_NAME]"
